Goal: Complete application form: Complete application form

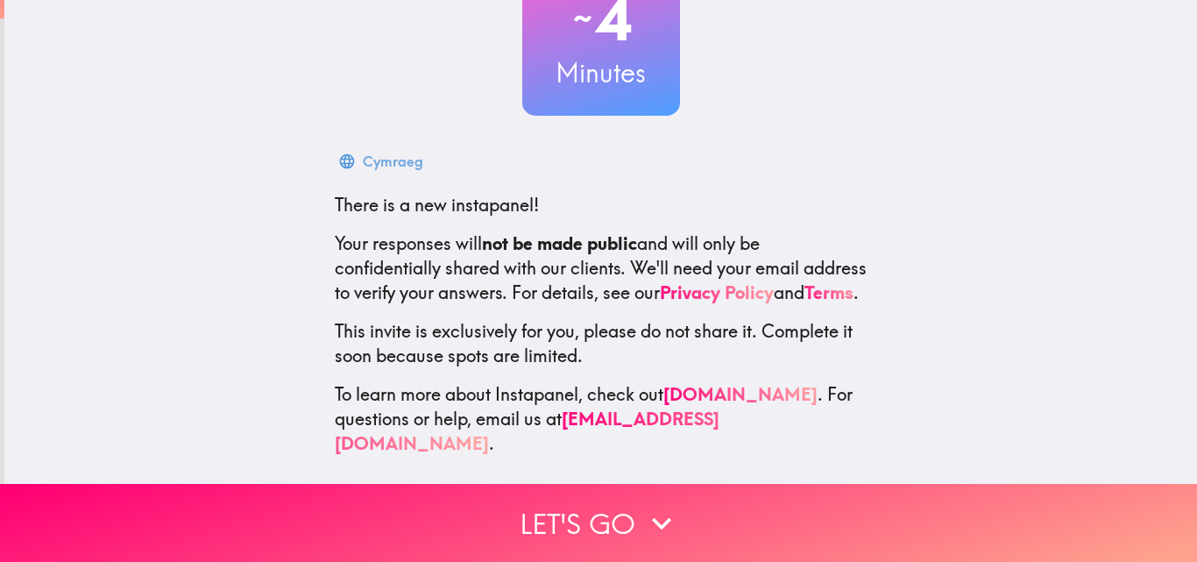
scroll to position [167, 0]
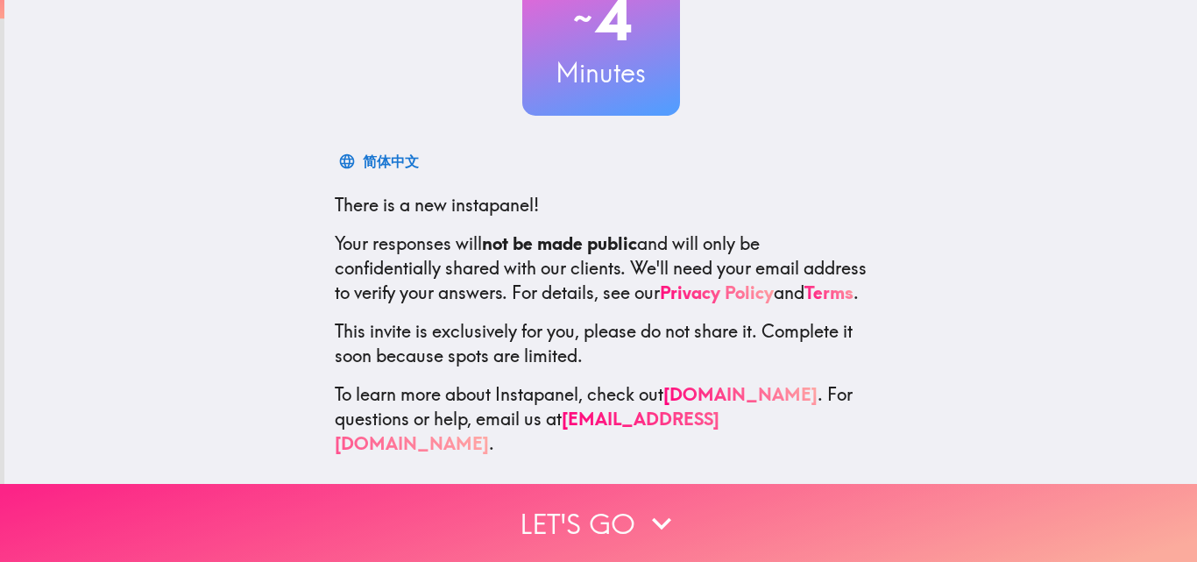
click at [656, 507] on icon "button" at bounding box center [661, 523] width 39 height 39
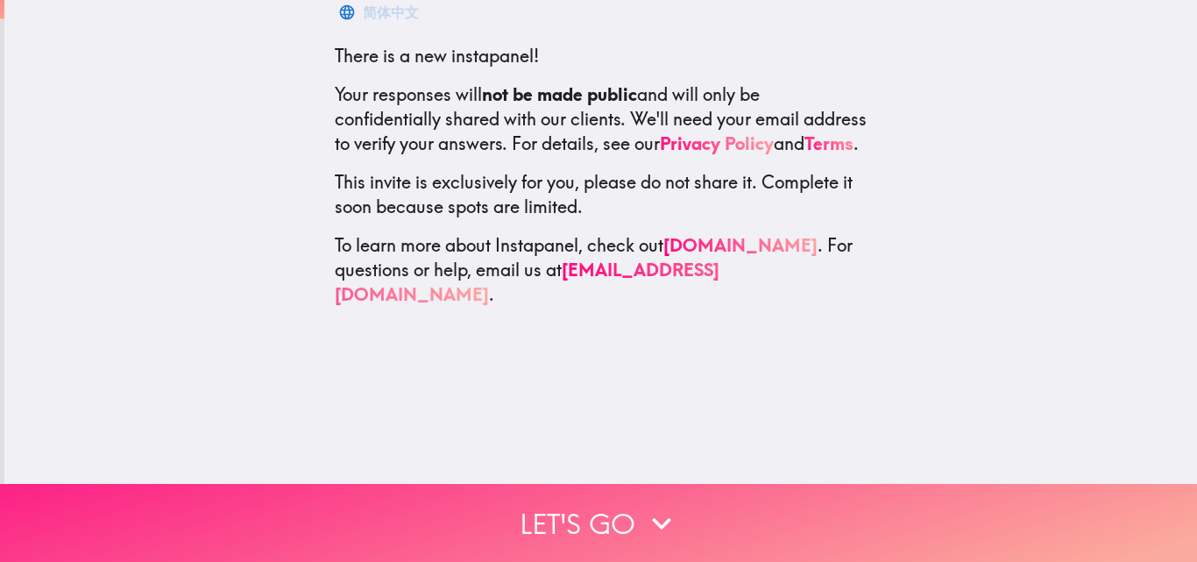
scroll to position [0, 0]
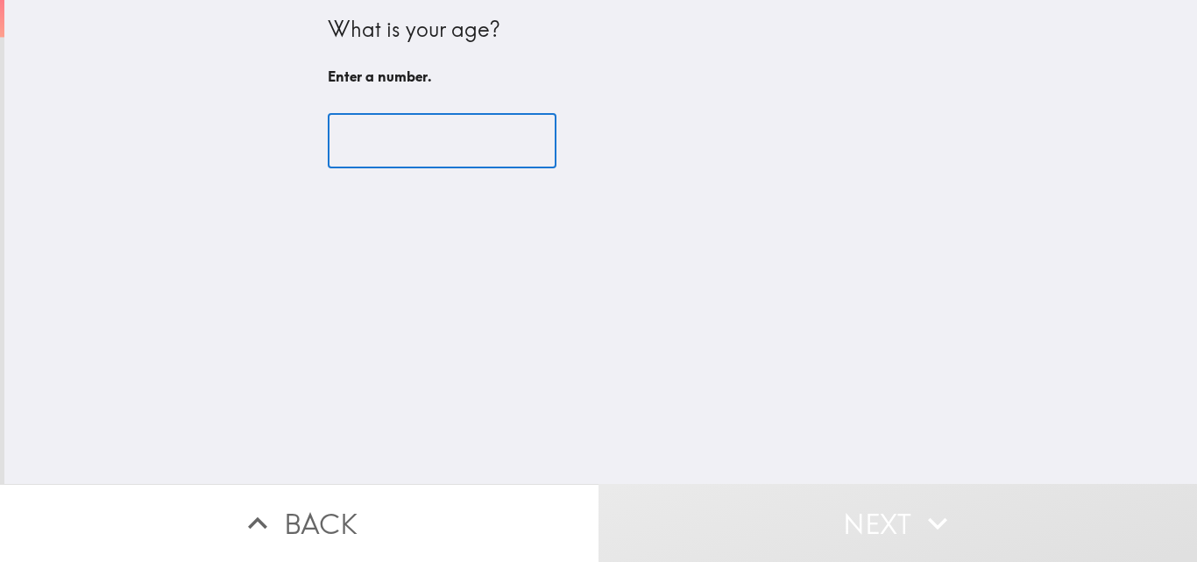
click at [421, 152] on input "number" at bounding box center [442, 141] width 229 height 54
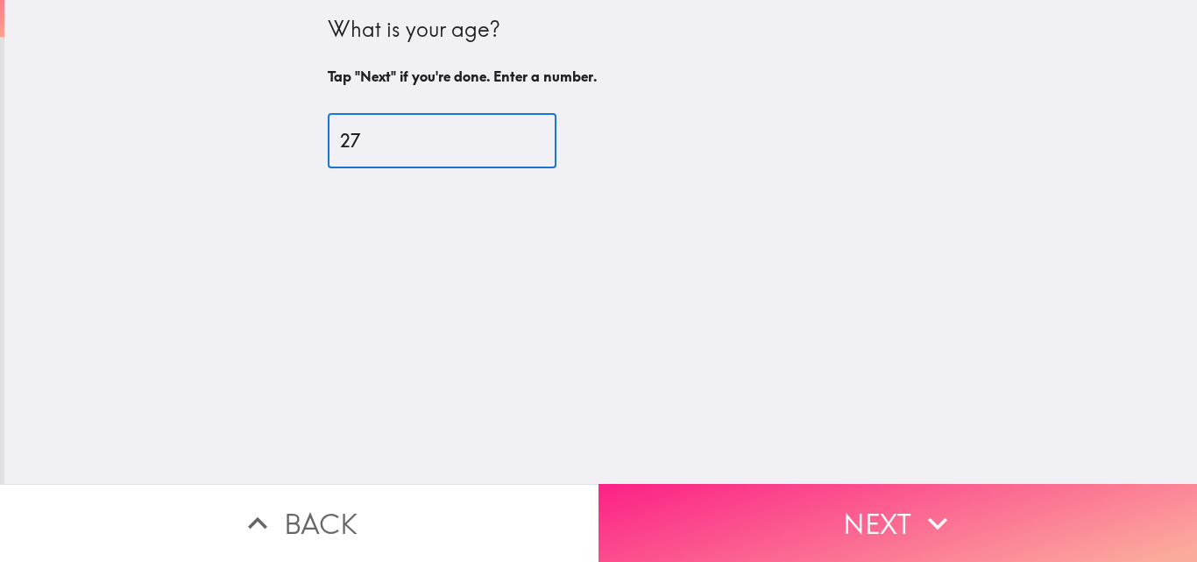
type input "27"
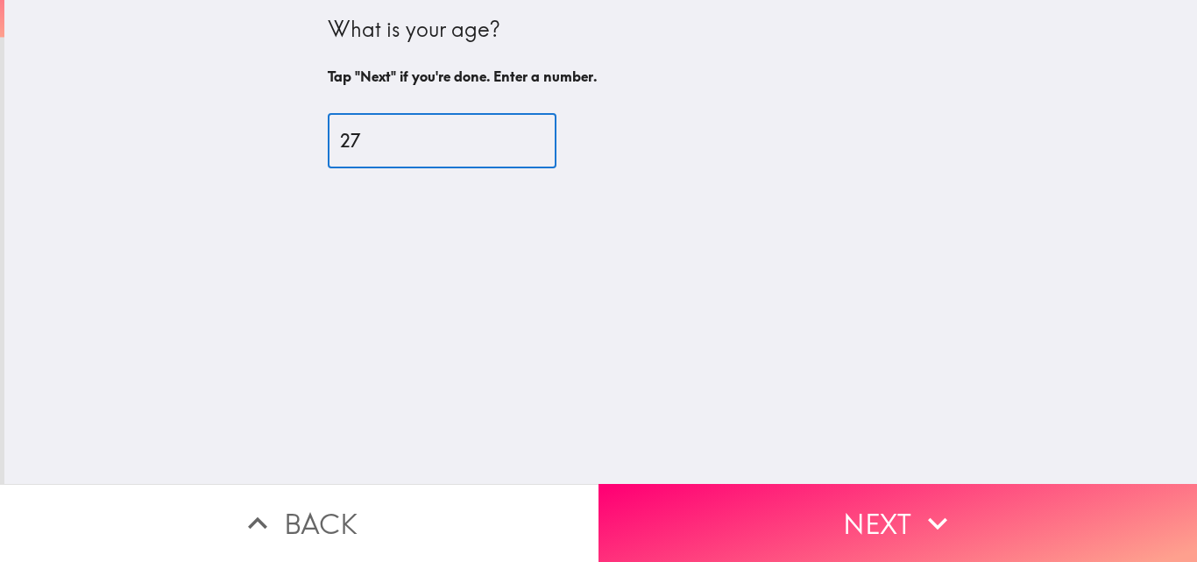
click at [732, 523] on button "Next" at bounding box center [897, 523] width 598 height 78
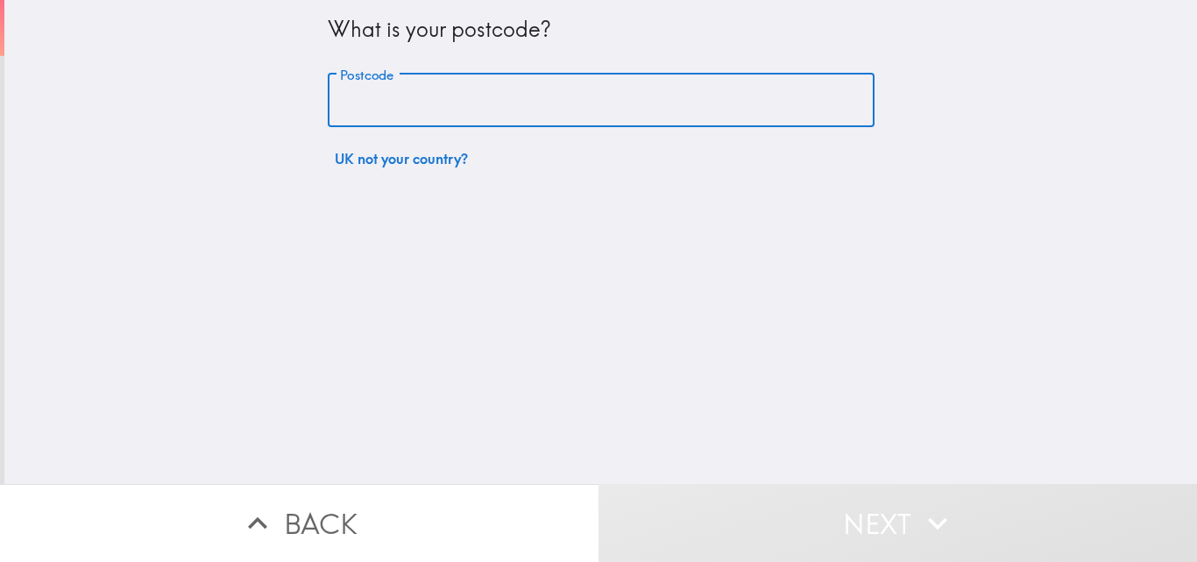
click at [402, 108] on input "Postcode" at bounding box center [601, 101] width 547 height 54
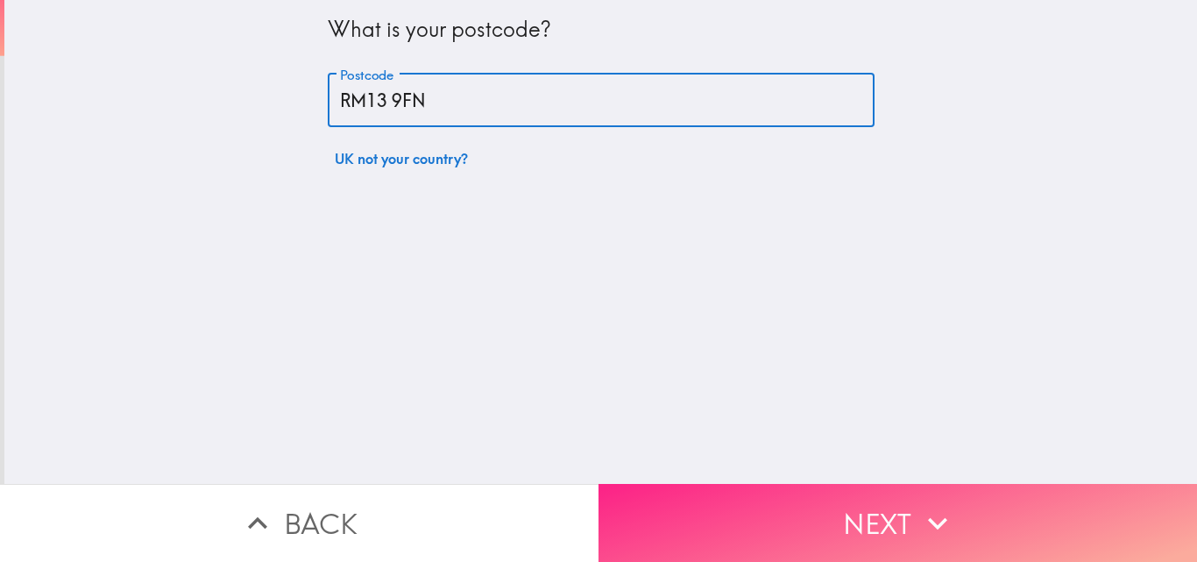
type input "RM13 9FN"
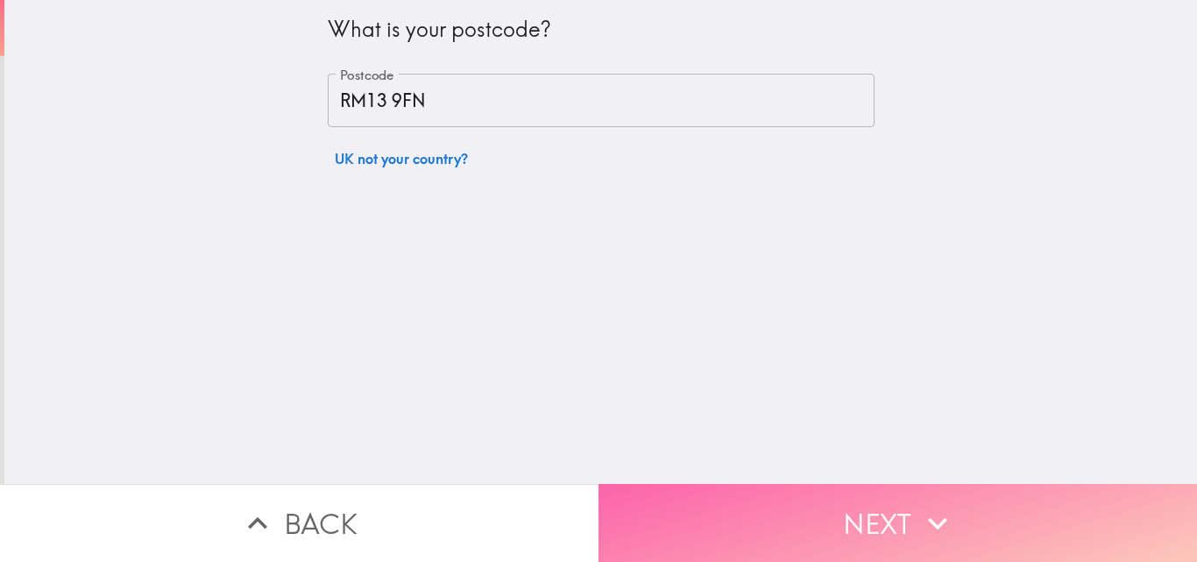
click at [638, 515] on button "Next" at bounding box center [897, 523] width 598 height 78
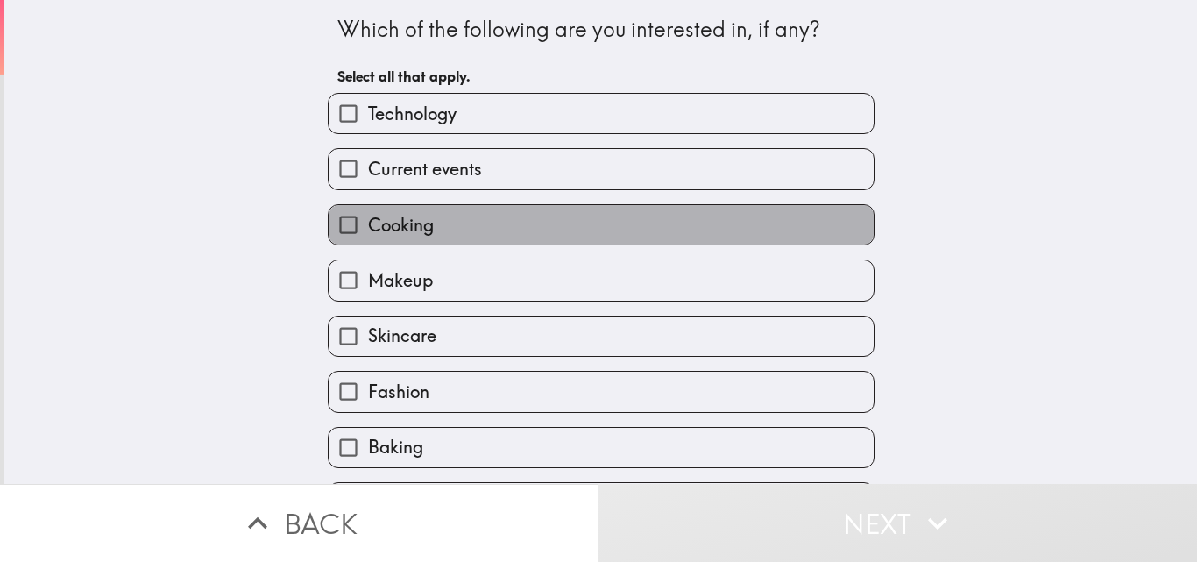
click at [433, 219] on label "Cooking" at bounding box center [601, 224] width 545 height 39
click at [368, 219] on input "Cooking" at bounding box center [348, 224] width 39 height 39
checkbox input "true"
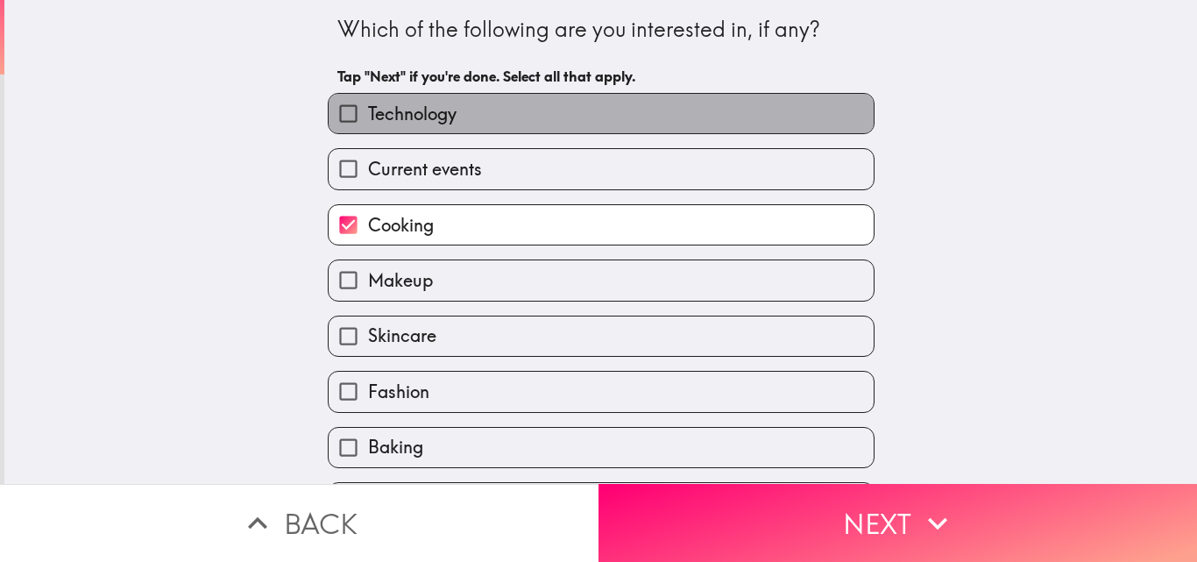
click at [471, 95] on label "Technology" at bounding box center [601, 113] width 545 height 39
click at [368, 95] on input "Technology" at bounding box center [348, 113] width 39 height 39
checkbox input "true"
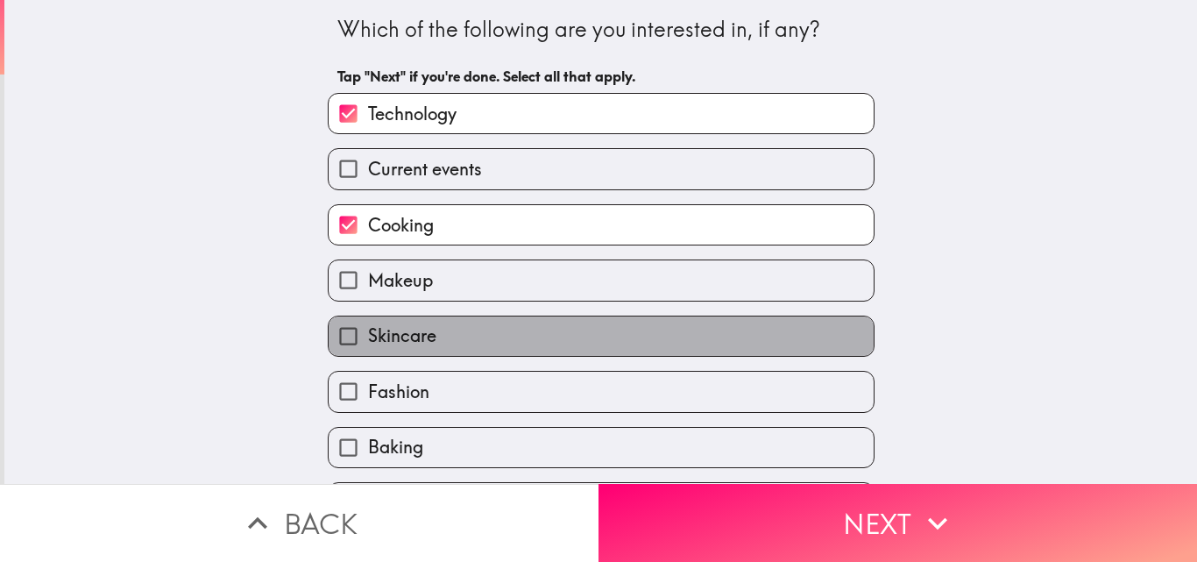
click at [470, 327] on label "Skincare" at bounding box center [601, 335] width 545 height 39
click at [368, 327] on input "Skincare" at bounding box center [348, 335] width 39 height 39
checkbox input "true"
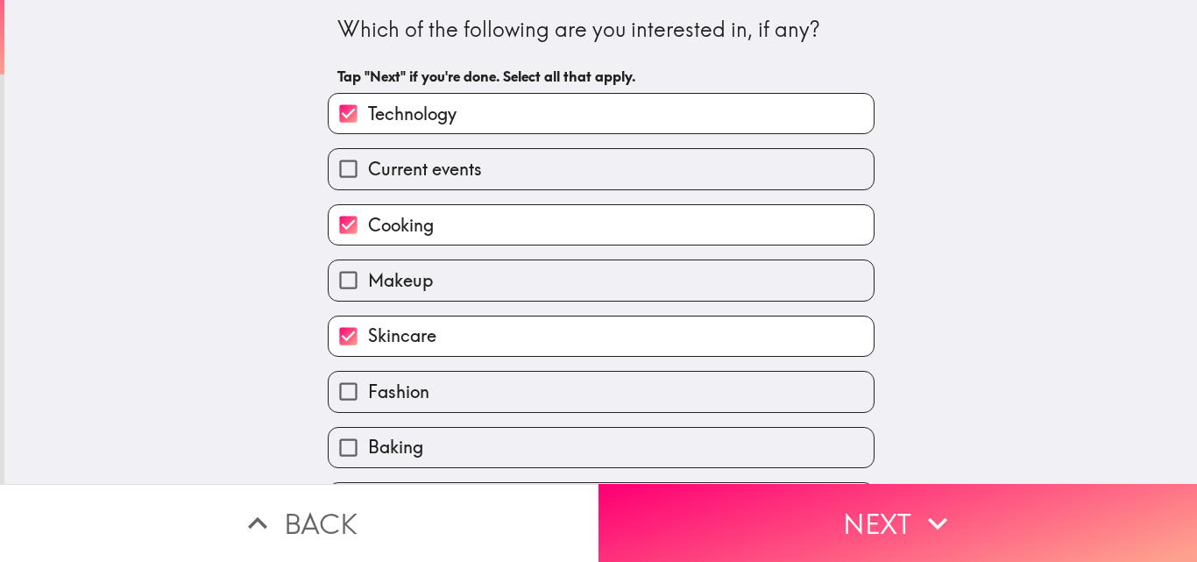
click at [471, 384] on label "Fashion" at bounding box center [601, 390] width 545 height 39
click at [368, 384] on input "Fashion" at bounding box center [348, 390] width 39 height 39
checkbox input "true"
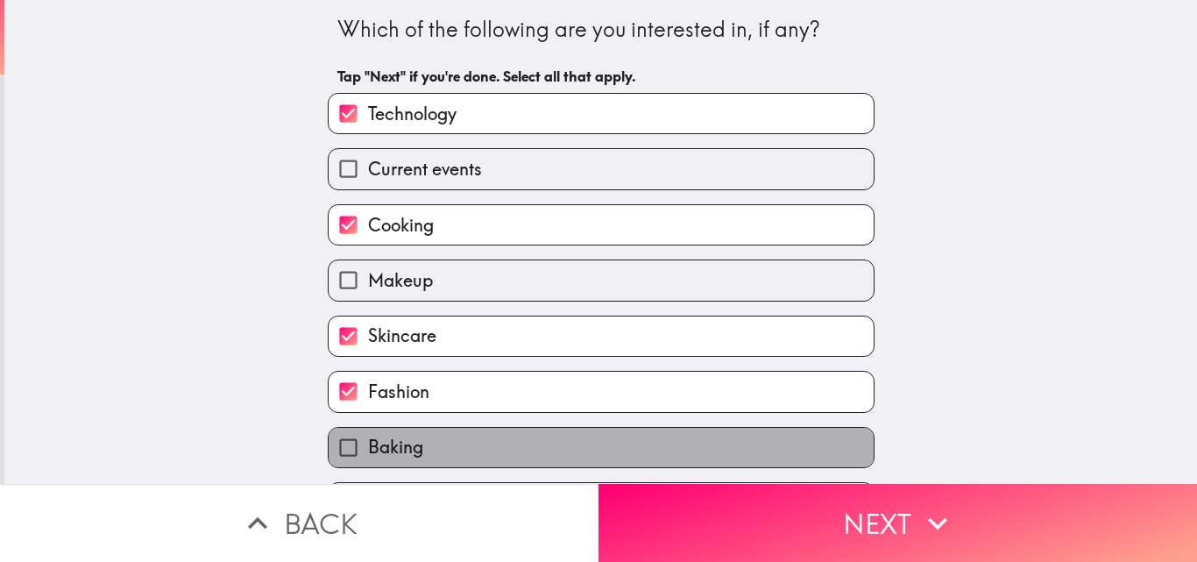
click at [463, 445] on label "Baking" at bounding box center [601, 446] width 545 height 39
click at [368, 445] on input "Baking" at bounding box center [348, 446] width 39 height 39
checkbox input "true"
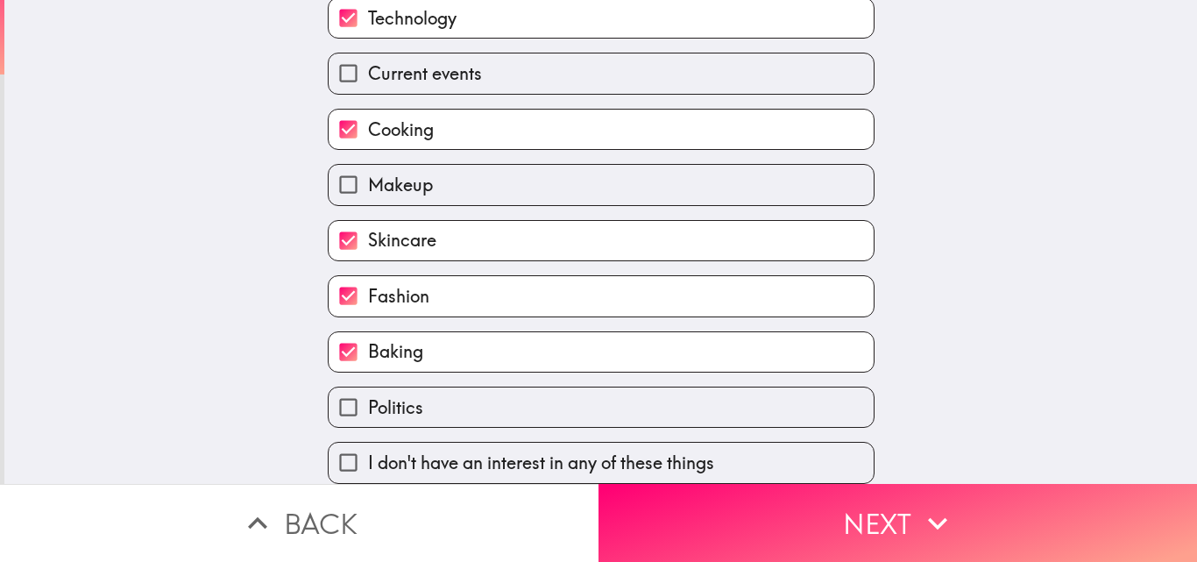
scroll to position [109, 0]
click at [604, 392] on label "Politics" at bounding box center [601, 406] width 545 height 39
click at [368, 392] on input "Politics" at bounding box center [348, 406] width 39 height 39
checkbox input "true"
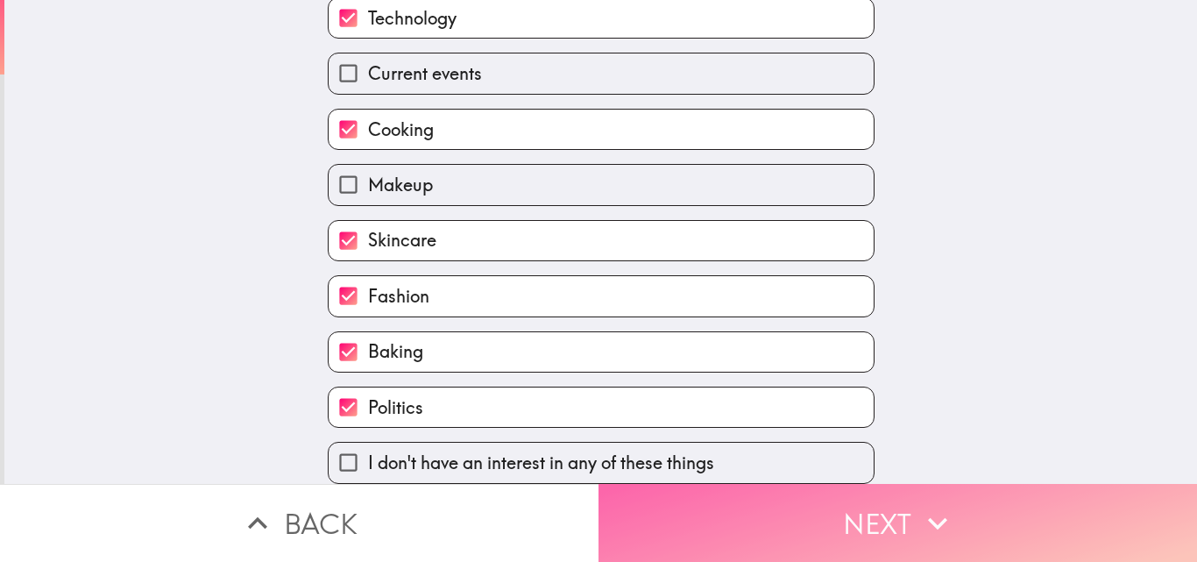
click at [812, 510] on button "Next" at bounding box center [897, 523] width 598 height 78
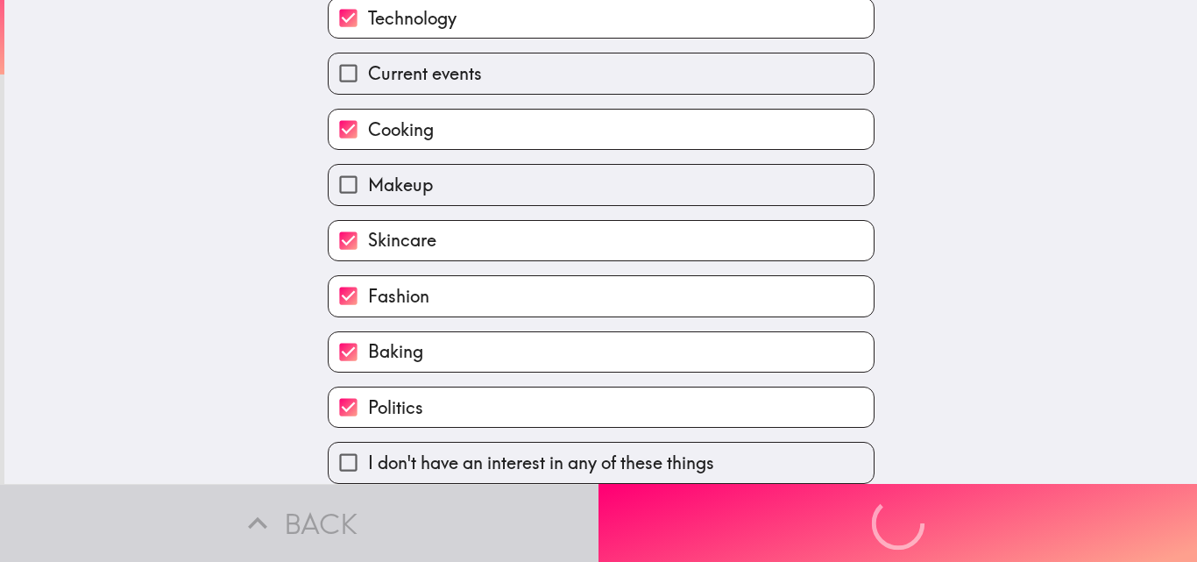
scroll to position [0, 0]
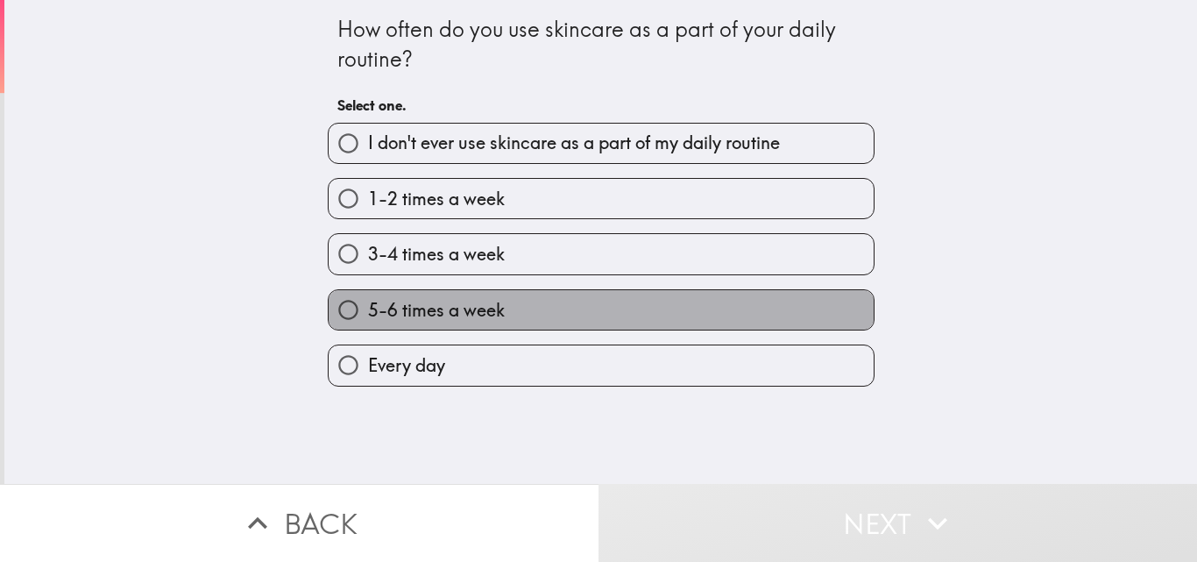
click at [488, 300] on span "5-6 times a week" at bounding box center [436, 310] width 137 height 25
click at [368, 300] on input "5-6 times a week" at bounding box center [348, 309] width 39 height 39
radio input "true"
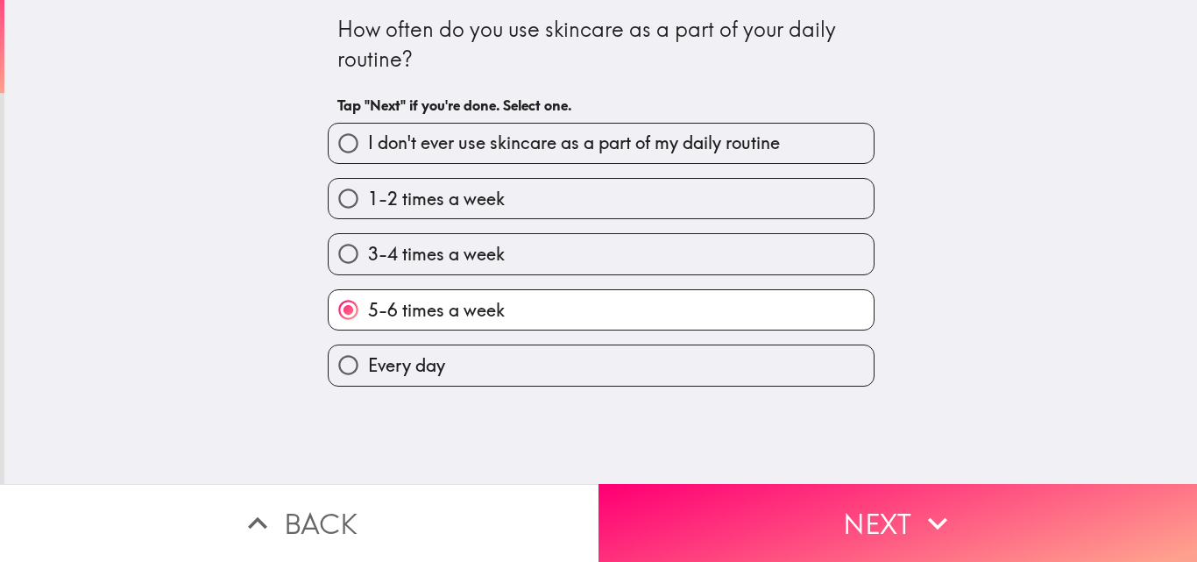
click at [491, 351] on label "Every day" at bounding box center [601, 364] width 545 height 39
click at [368, 351] on input "Every day" at bounding box center [348, 364] width 39 height 39
radio input "true"
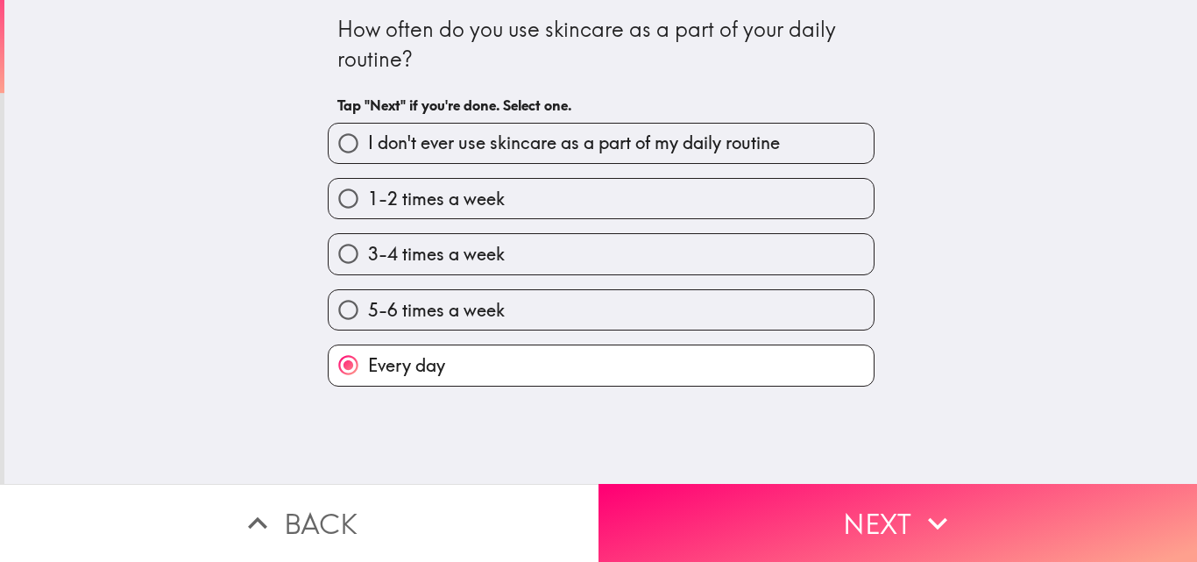
click at [798, 504] on button "Next" at bounding box center [897, 523] width 598 height 78
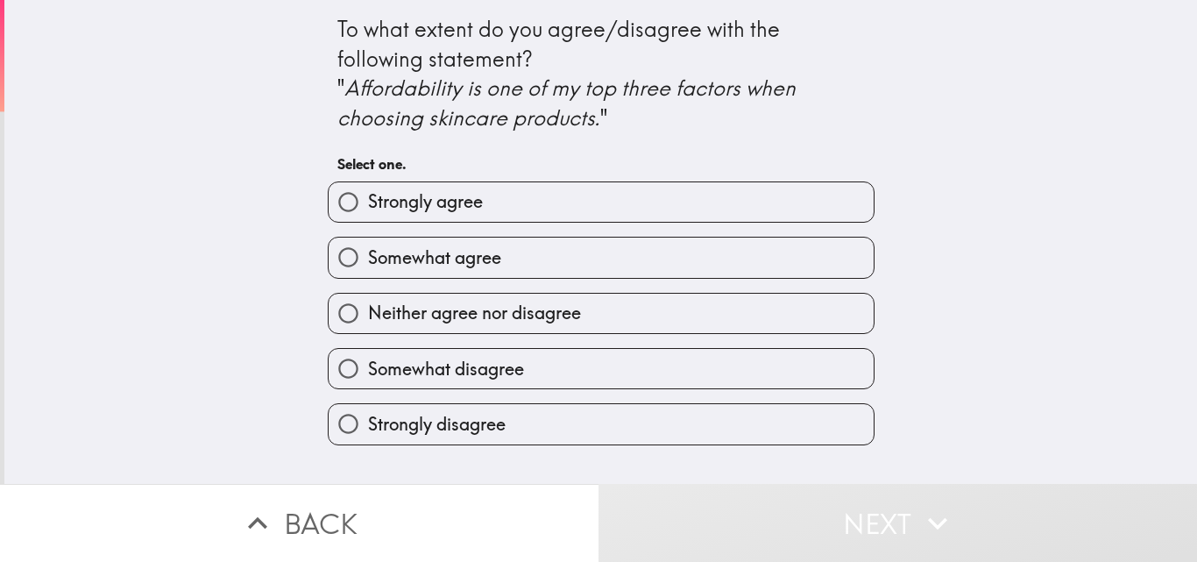
click at [548, 315] on span "Neither agree nor disagree" at bounding box center [474, 312] width 213 height 25
click at [368, 315] on input "Neither agree nor disagree" at bounding box center [348, 312] width 39 height 39
radio input "true"
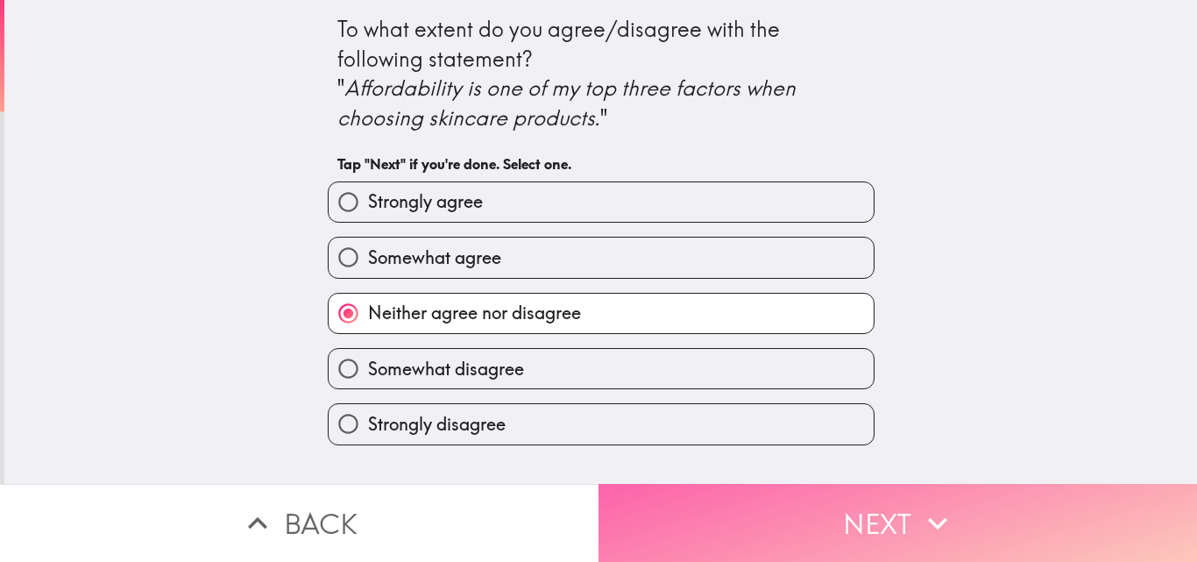
click at [761, 501] on button "Next" at bounding box center [897, 523] width 598 height 78
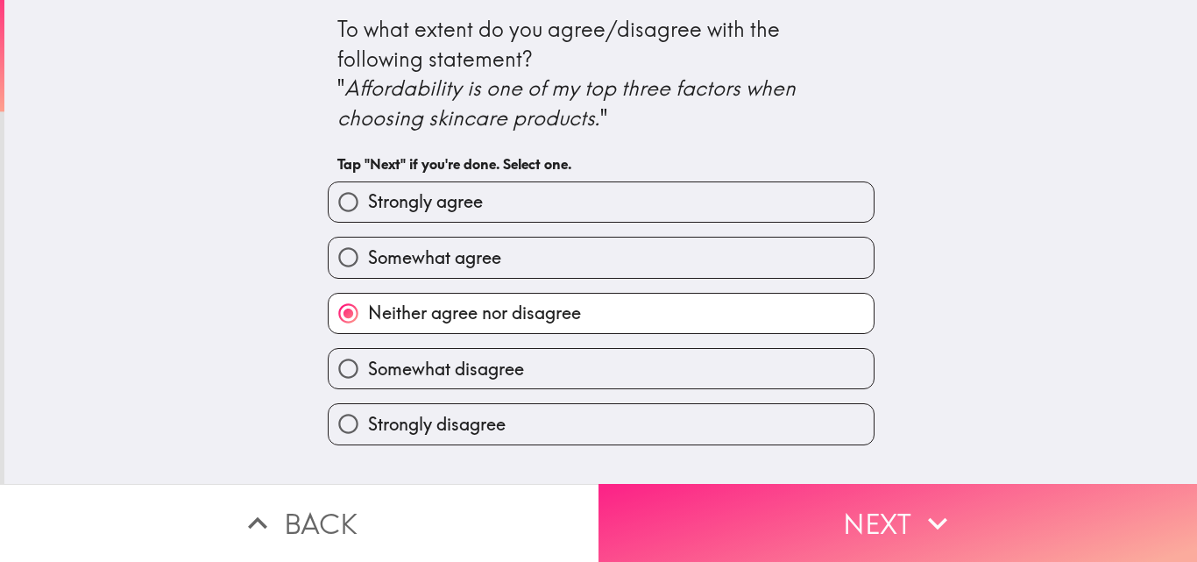
scroll to position [0, 7]
